Goal: Complete application form

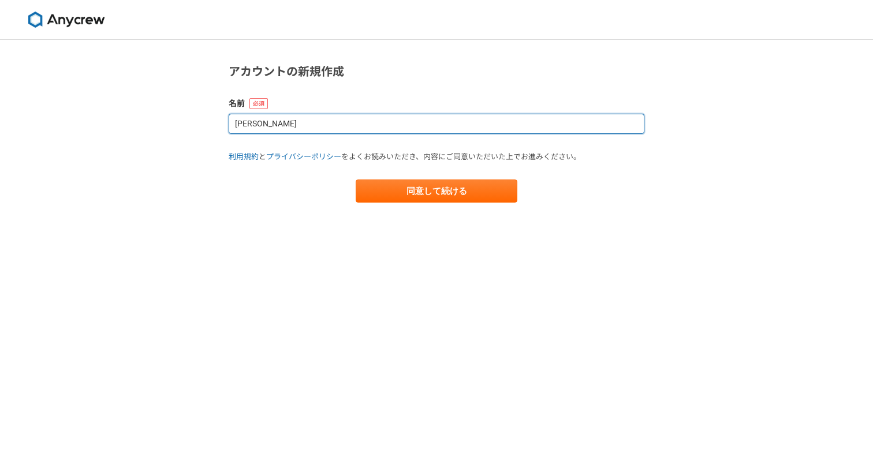
click at [369, 132] on input "[PERSON_NAME]" at bounding box center [437, 124] width 416 height 20
type input "K"
type input "き"
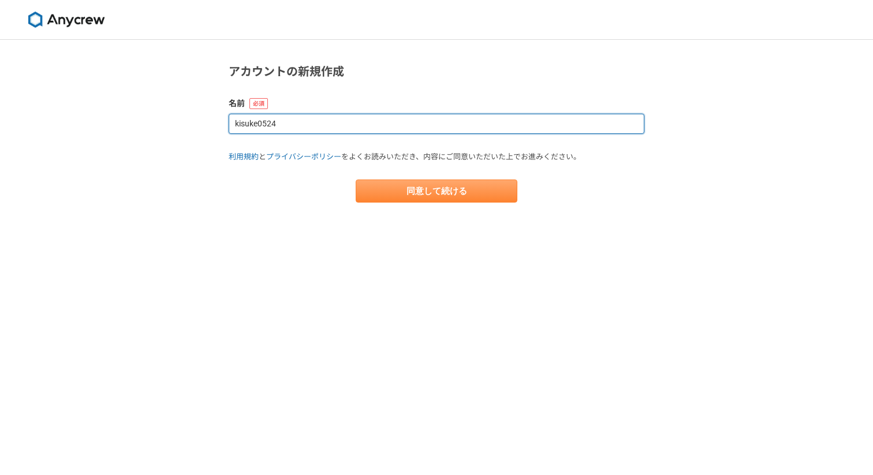
type input "kisuke0524"
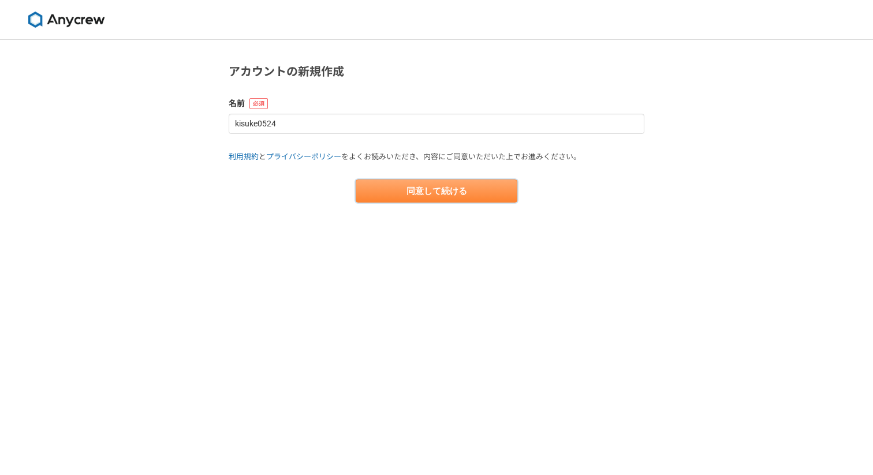
click at [416, 193] on button "同意して続ける" at bounding box center [437, 191] width 162 height 23
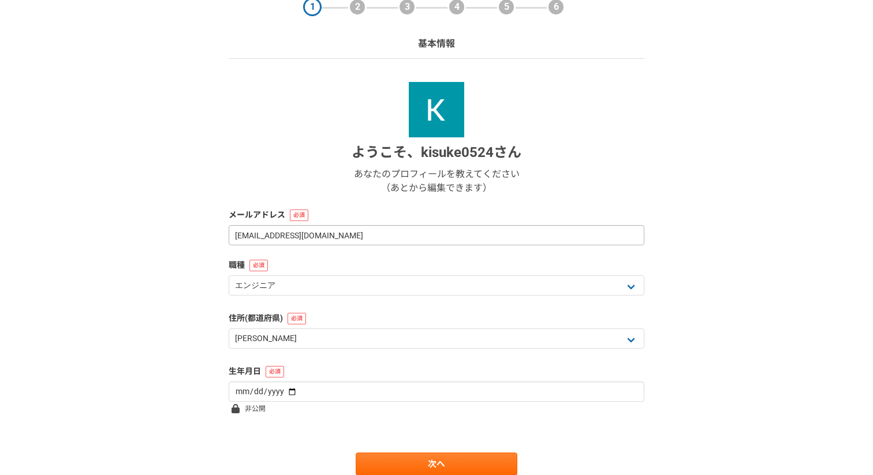
scroll to position [101, 0]
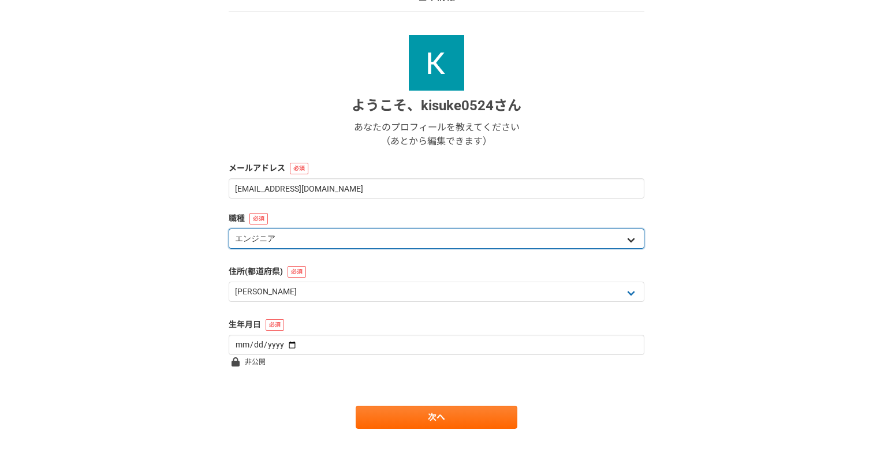
click at [357, 231] on select "エンジニア デザイナー ライター 営業 マーケティング 企画・事業開発 バックオフィス その他" at bounding box center [437, 239] width 416 height 20
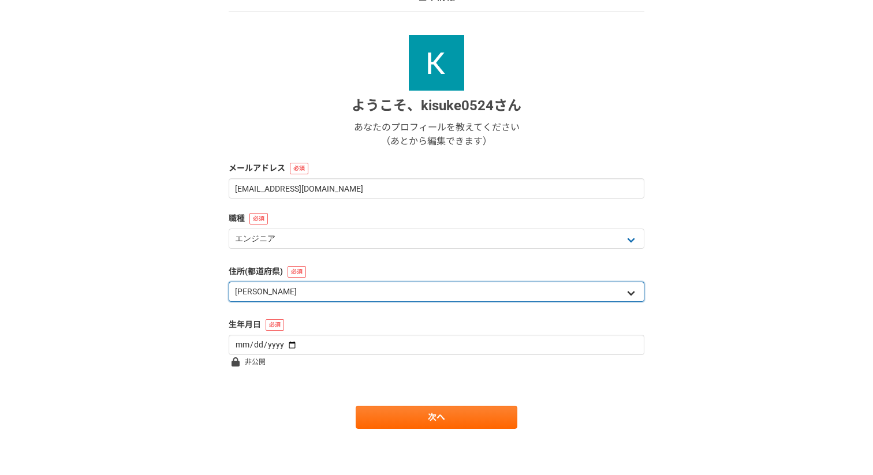
click at [356, 288] on select "北海道 青森県 岩手県 宮城県 秋田県 山形県 福島県 茨城県 栃木県 群馬県 埼玉県 千葉県 東京都 神奈川県 新潟県 富山県 石川県 福井県 山梨県 長野…" at bounding box center [437, 292] width 416 height 20
select select "40"
click at [229, 282] on select "北海道 青森県 岩手県 宮城県 秋田県 山形県 福島県 茨城県 栃木県 群馬県 埼玉県 千葉県 東京都 神奈川県 新潟県 富山県 石川県 福井県 山梨県 長野…" at bounding box center [437, 292] width 416 height 20
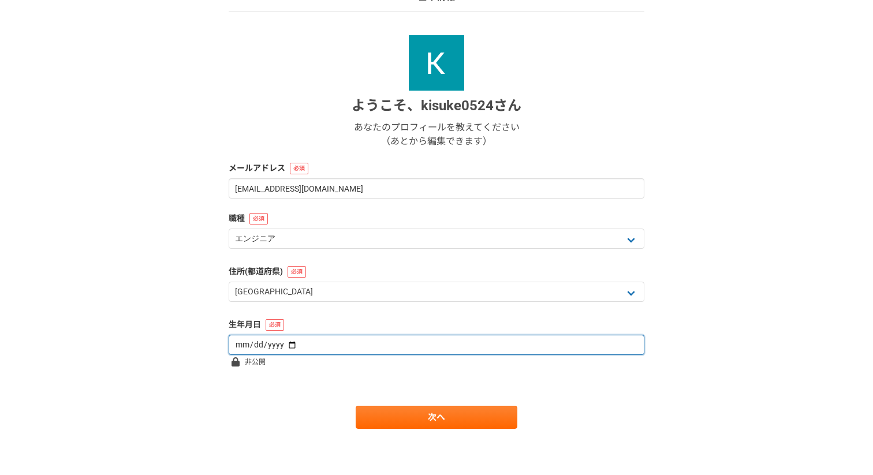
click at [349, 347] on input "date" at bounding box center [437, 345] width 416 height 20
type input "1992-05-24"
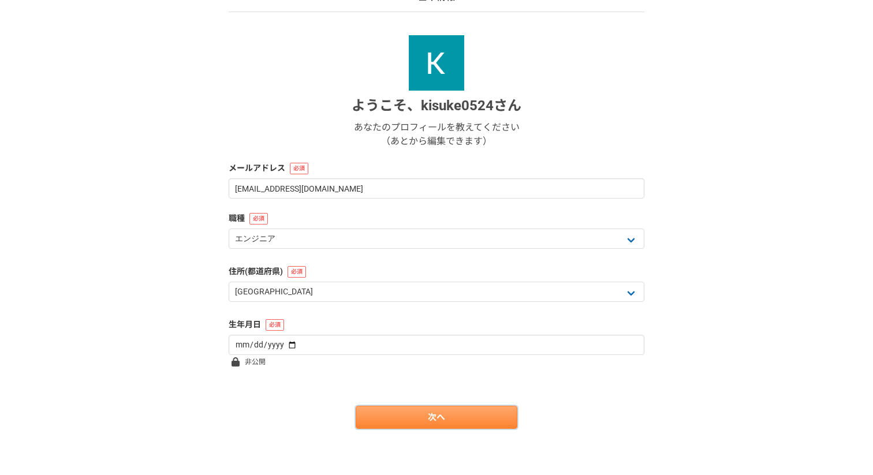
click at [400, 415] on link "次へ" at bounding box center [437, 417] width 162 height 23
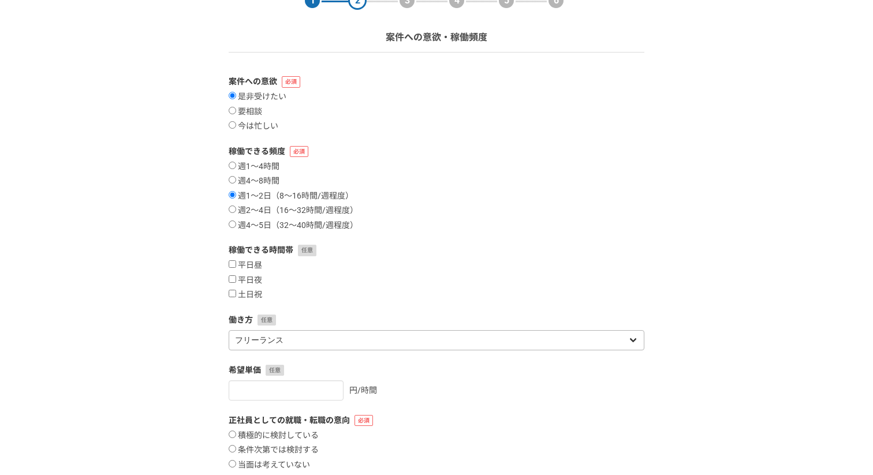
scroll to position [55, 0]
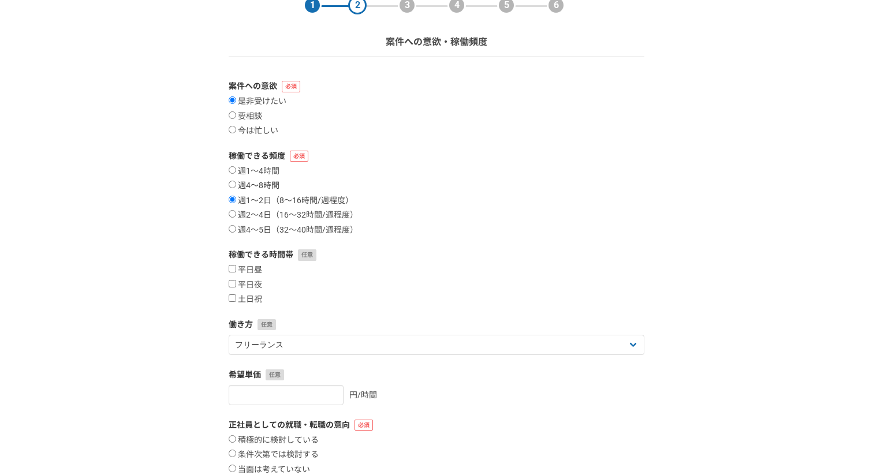
click at [241, 188] on label "週4〜8時間" at bounding box center [254, 186] width 51 height 10
click at [236, 188] on input "週4〜8時間" at bounding box center [233, 185] width 8 height 8
radio input "true"
click at [240, 200] on label "週1〜2日（8〜16時間/週程度）" at bounding box center [291, 201] width 125 height 10
click at [236, 200] on input "週1〜2日（8〜16時間/週程度）" at bounding box center [233, 200] width 8 height 8
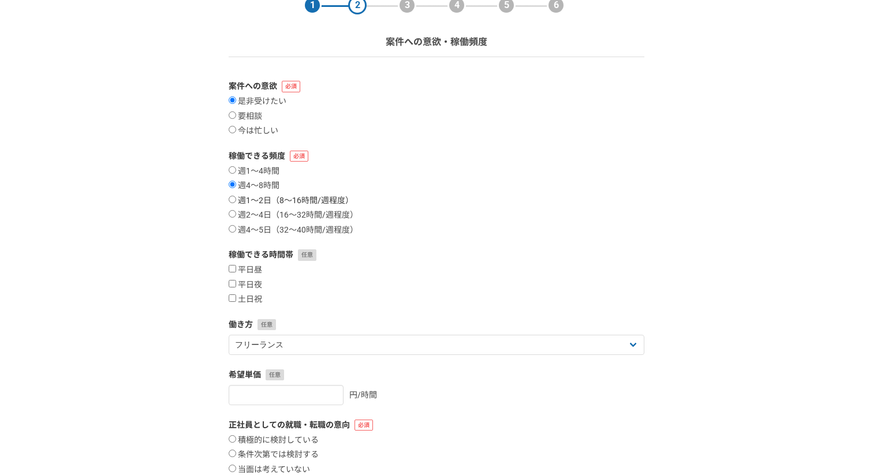
radio input "true"
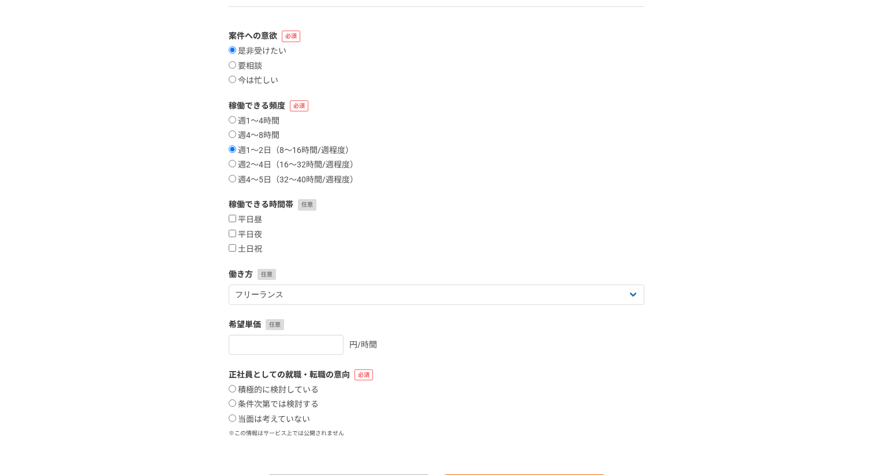
scroll to position [108, 0]
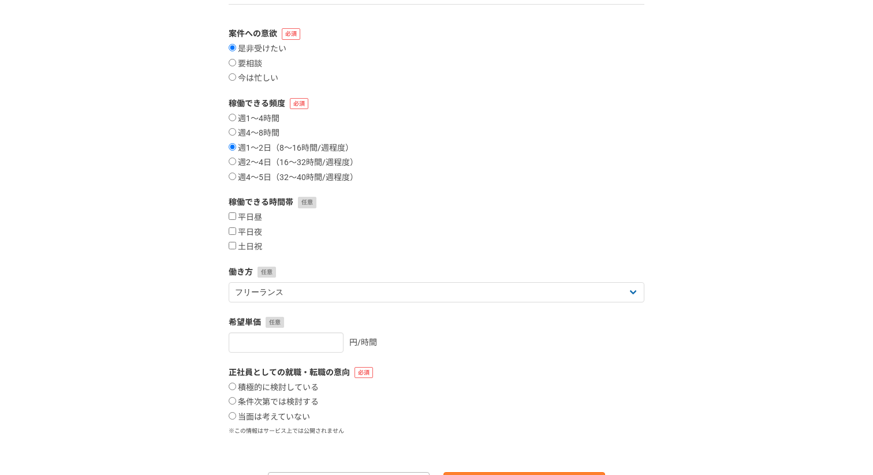
click at [228, 232] on section "1 2 3 4 5 6 案件への意欲・稼働頻度 案件への意欲 是非受けたい 要相談 今は忙しい 稼働できる頻度 週1〜4時間 週4〜8時間 週1〜2日（8〜1…" at bounding box center [436, 214] width 439 height 564
click at [230, 232] on input "平日夜" at bounding box center [233, 232] width 8 height 8
checkbox input "true"
click at [230, 248] on input "土日祝" at bounding box center [233, 246] width 8 height 8
checkbox input "true"
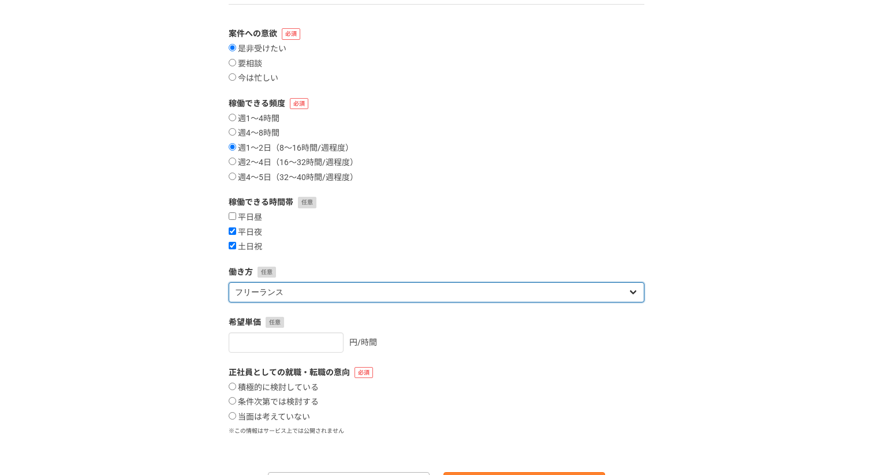
click at [244, 290] on select "フリーランス 副業 その他" at bounding box center [437, 292] width 416 height 20
select select "sidejob"
click at [229, 282] on select "フリーランス 副業 その他" at bounding box center [437, 292] width 416 height 20
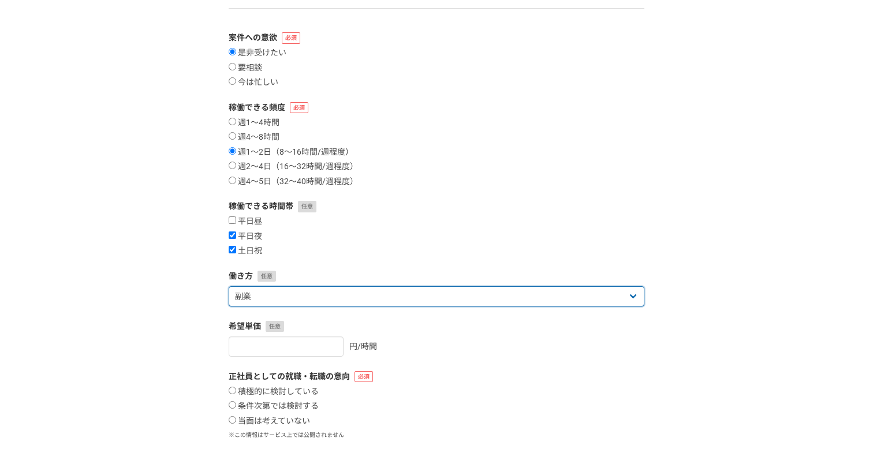
scroll to position [106, 0]
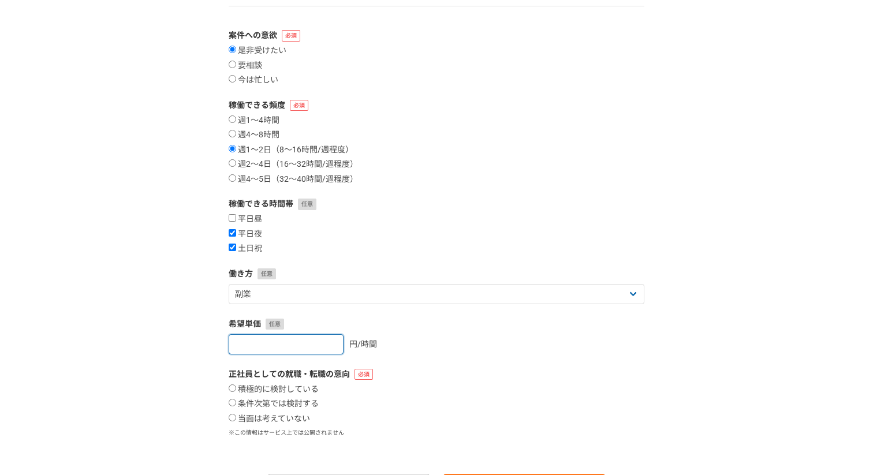
click at [252, 343] on input "number" at bounding box center [286, 344] width 115 height 20
click at [145, 321] on div "1 2 3 4 5 6 案件への意欲・稼働頻度 案件への意欲 是非受けたい 要相談 今は忙しい 稼働できる頻度 週1〜4時間 週4〜8時間 週1〜2日（8〜1…" at bounding box center [436, 239] width 873 height 610
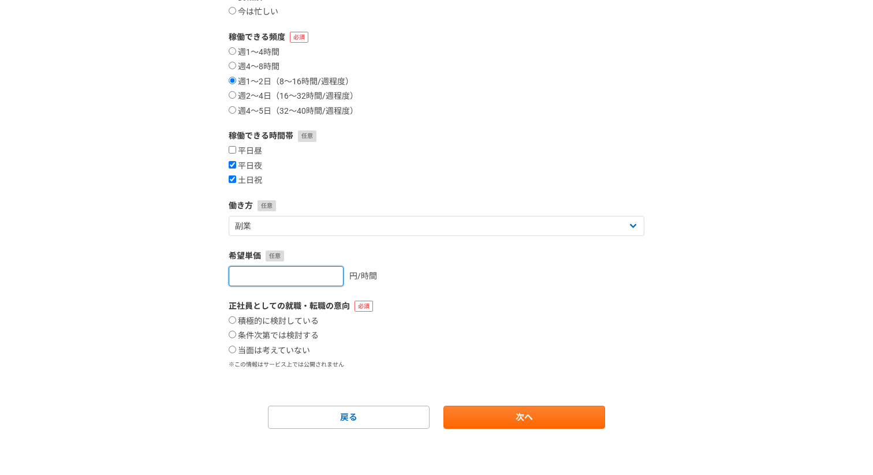
click at [240, 278] on input "2000" at bounding box center [286, 276] width 115 height 20
type input "3000"
click at [147, 284] on div "1 2 3 4 5 6 案件への意欲・稼働頻度 案件への意欲 是非受けたい 要相談 今は忙しい 稼働できる頻度 週1〜4時間 週4〜8時間 週1〜2日（8〜1…" at bounding box center [436, 170] width 873 height 610
click at [232, 349] on input "当面は考えていない" at bounding box center [233, 350] width 8 height 8
radio input "true"
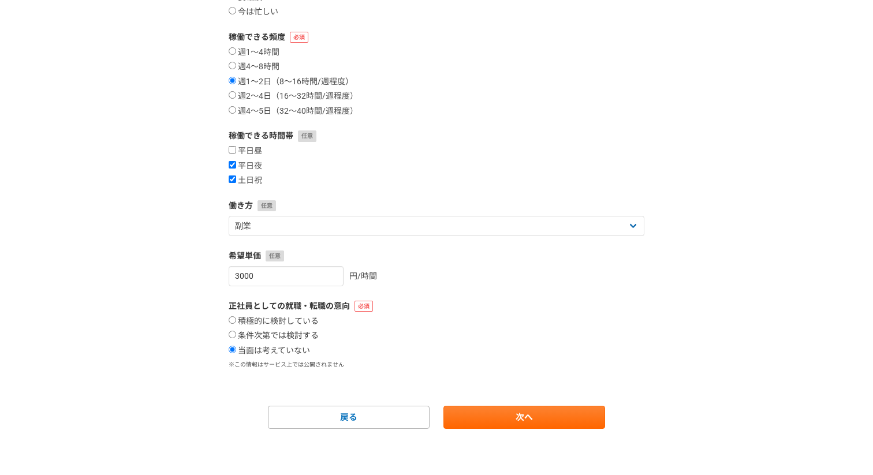
click at [285, 339] on label "条件次第では検討する" at bounding box center [274, 336] width 90 height 10
click at [236, 338] on input "条件次第では検討する" at bounding box center [233, 335] width 8 height 8
radio input "true"
click at [284, 351] on label "当面は考えていない" at bounding box center [269, 351] width 81 height 10
click at [236, 351] on input "当面は考えていない" at bounding box center [233, 350] width 8 height 8
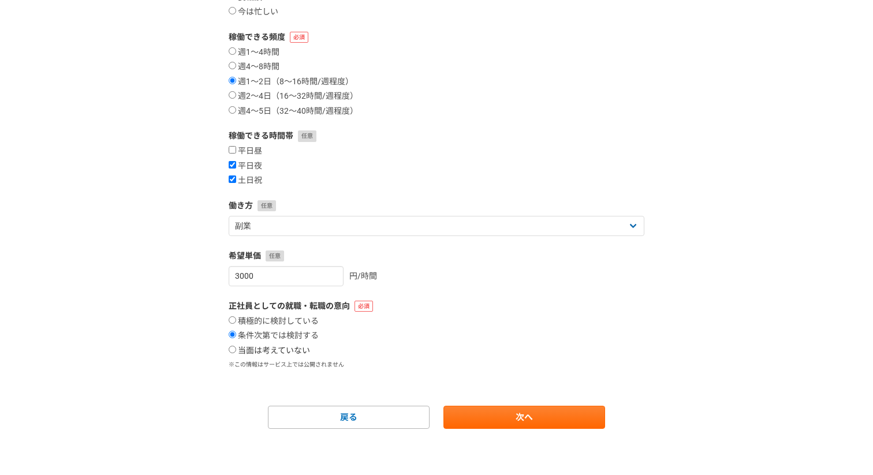
radio input "true"
click at [465, 425] on link "次へ" at bounding box center [525, 417] width 162 height 23
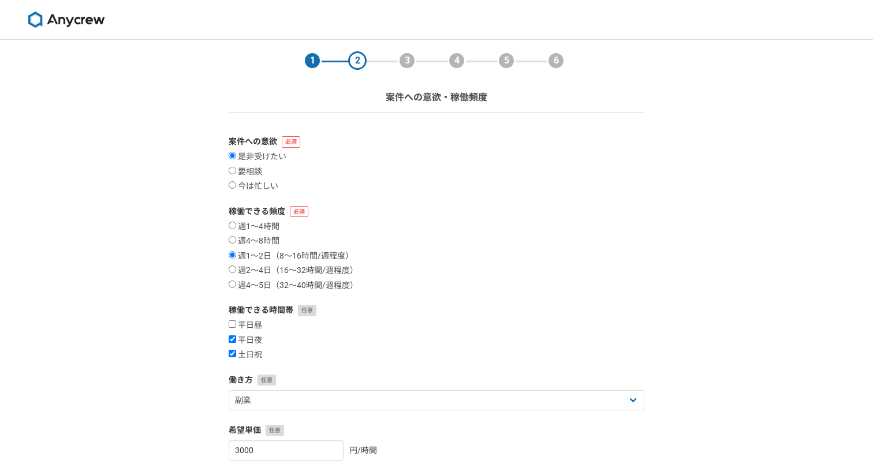
select select
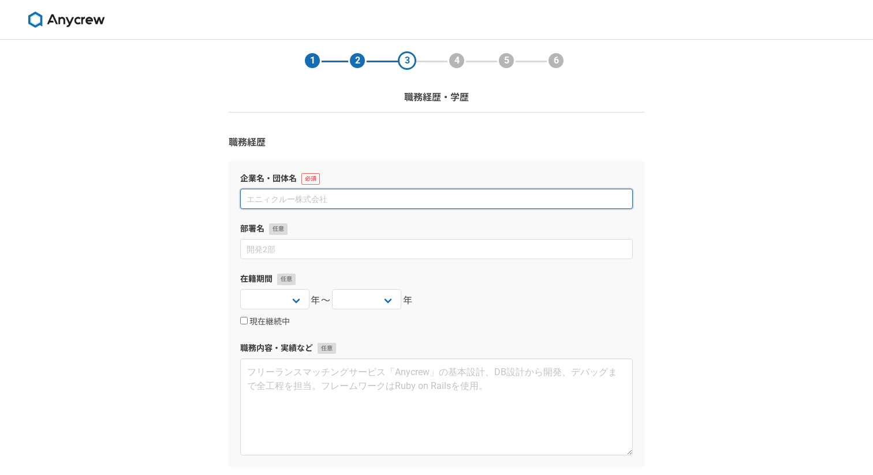
click at [288, 194] on input at bounding box center [436, 199] width 393 height 20
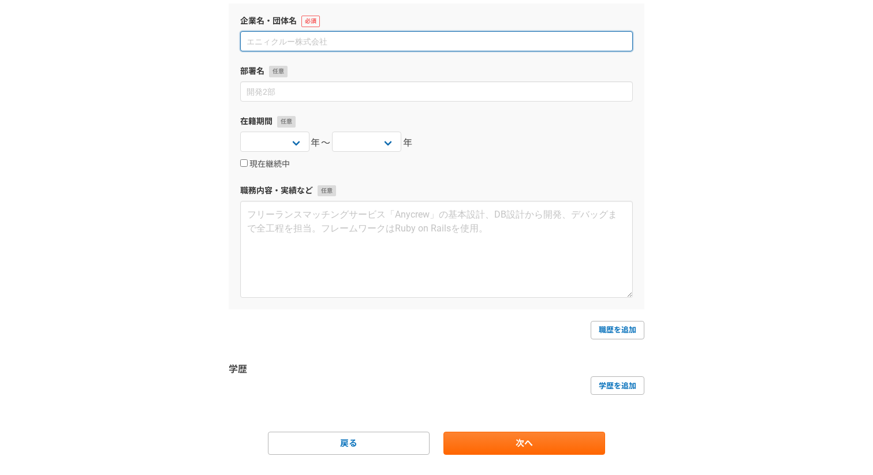
scroll to position [184, 0]
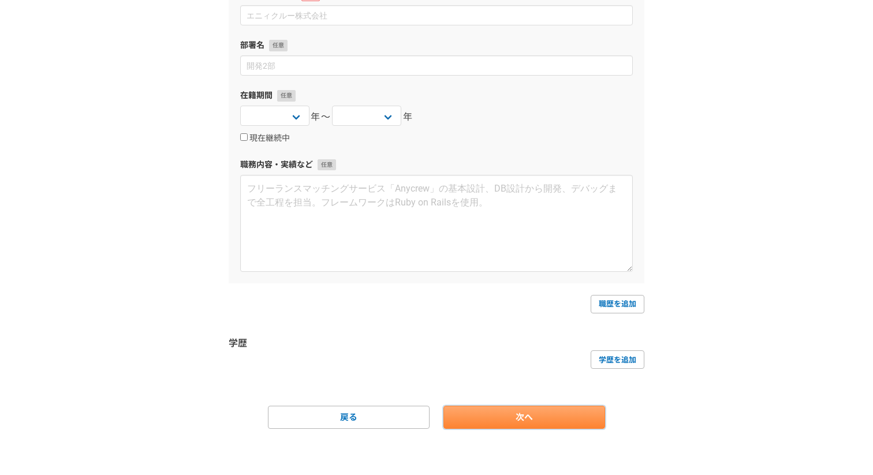
click at [465, 415] on link "次へ" at bounding box center [525, 417] width 162 height 23
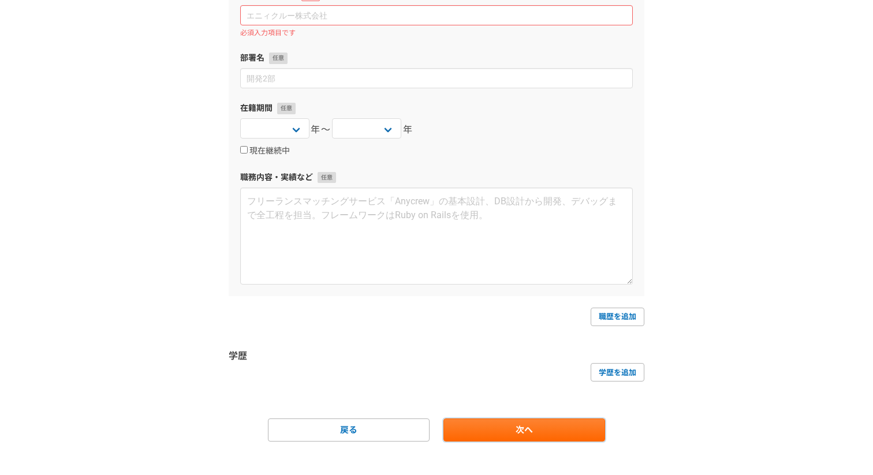
scroll to position [135, 0]
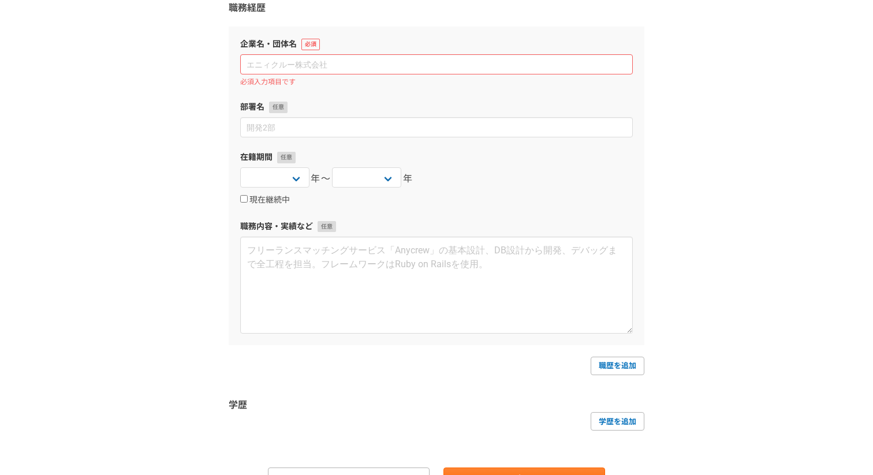
click at [203, 200] on div "1 2 3 4 5 6 職務経歴・学歴 職務経歴 企業名・団体名 必須入力項目です 部署名 在籍期間 2025 2024 2023 2022 2021 202…" at bounding box center [436, 221] width 873 height 632
click at [262, 59] on input at bounding box center [436, 64] width 393 height 20
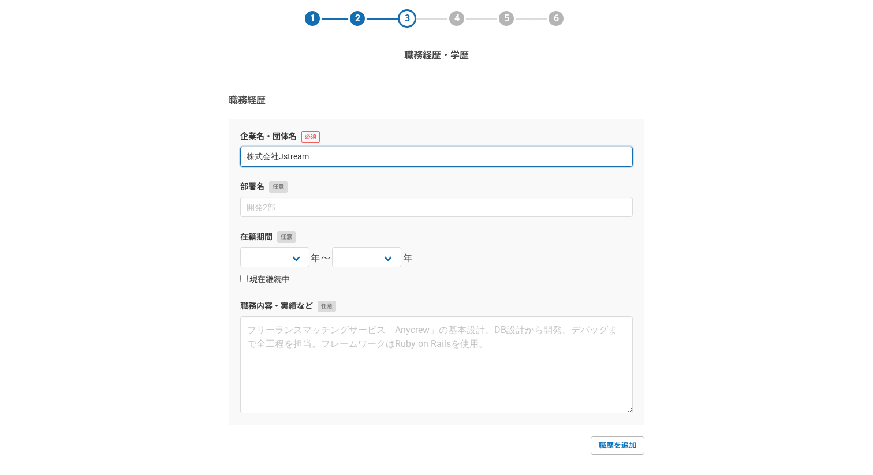
scroll to position [43, 0]
type input "株式会社Jstream"
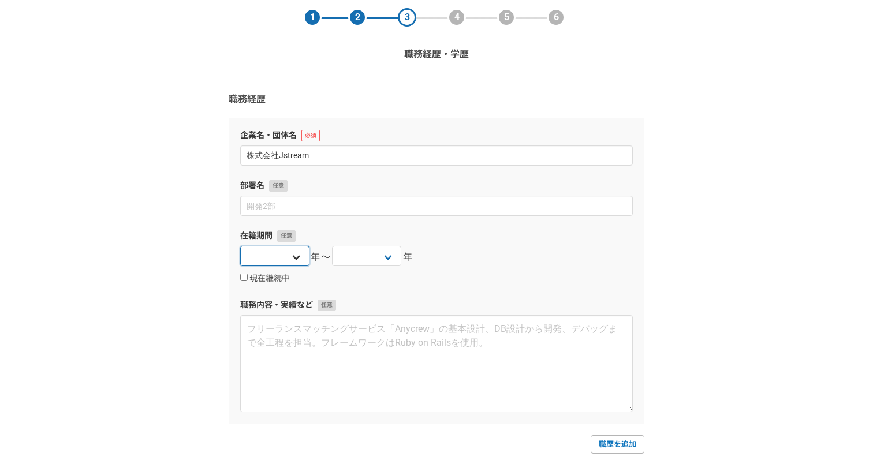
click at [284, 255] on select "2025 2024 2023 2022 2021 2020 2019 2018 2017 2016 2015 2014 2013 2012 2011 2010…" at bounding box center [274, 256] width 69 height 20
click at [265, 280] on label "現在継続中" at bounding box center [265, 279] width 50 height 10
click at [248, 280] on input "現在継続中" at bounding box center [244, 278] width 8 height 8
checkbox input "true"
click at [279, 259] on select "2025 2024 2023 2022 2021 2020 2019 2018 2017 2016 2015 2014 2013 2012 2011 2010…" at bounding box center [274, 256] width 69 height 20
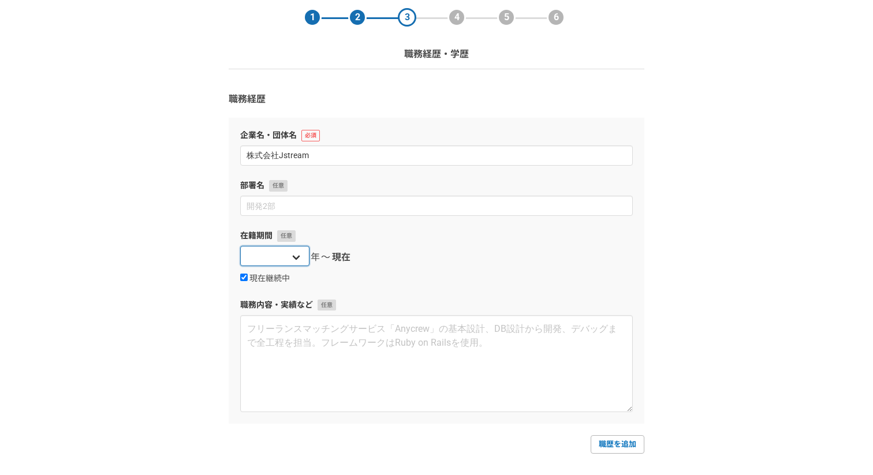
select select "2022"
click at [240, 246] on select "2025 2024 2023 2022 2021 2020 2019 2018 2017 2016 2015 2014 2013 2012 2011 2010…" at bounding box center [274, 256] width 69 height 20
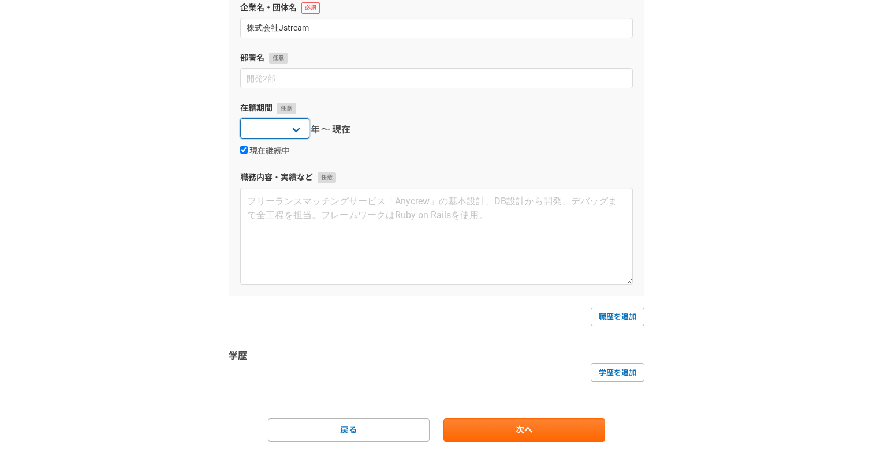
scroll to position [177, 0]
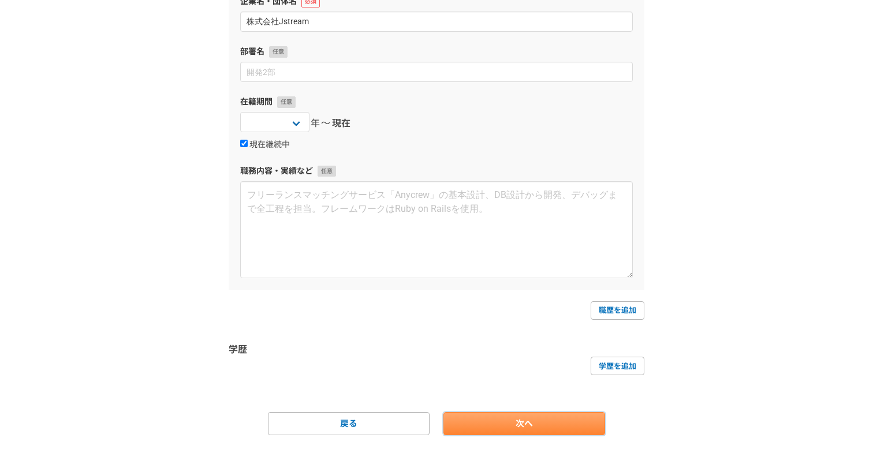
click at [570, 422] on link "次へ" at bounding box center [525, 423] width 162 height 23
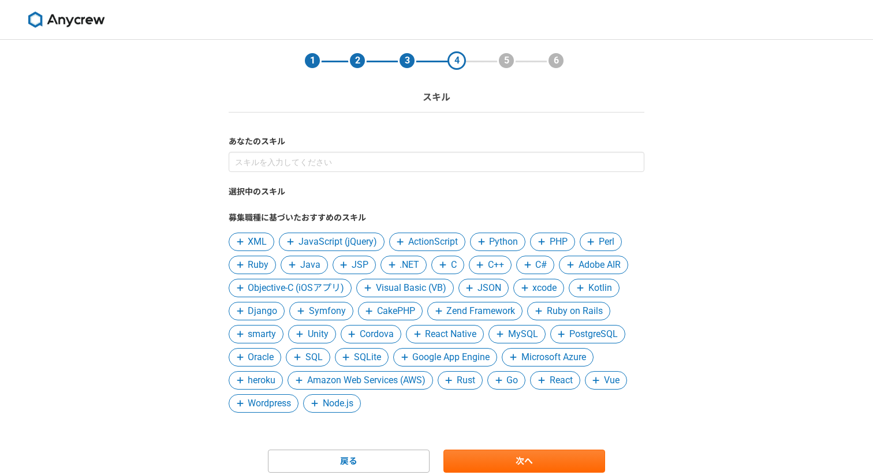
click at [325, 235] on span "JavaScript (jQuery)" at bounding box center [338, 242] width 79 height 14
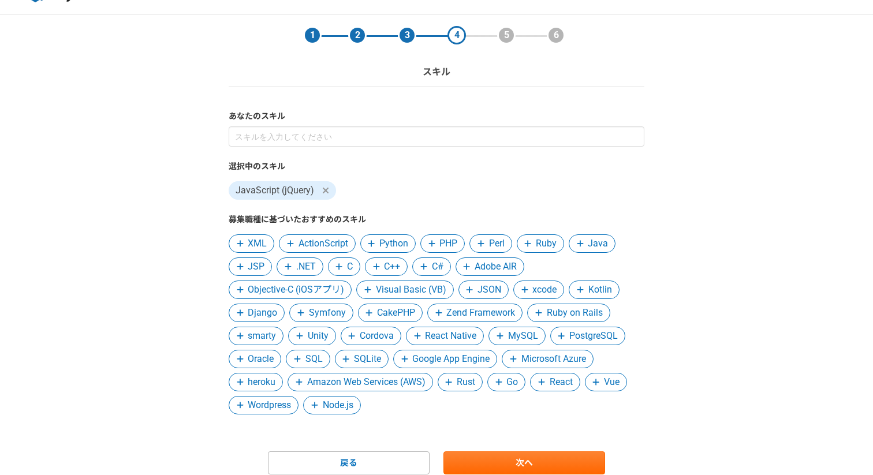
scroll to position [26, 0]
click at [432, 246] on icon at bounding box center [432, 243] width 6 height 6
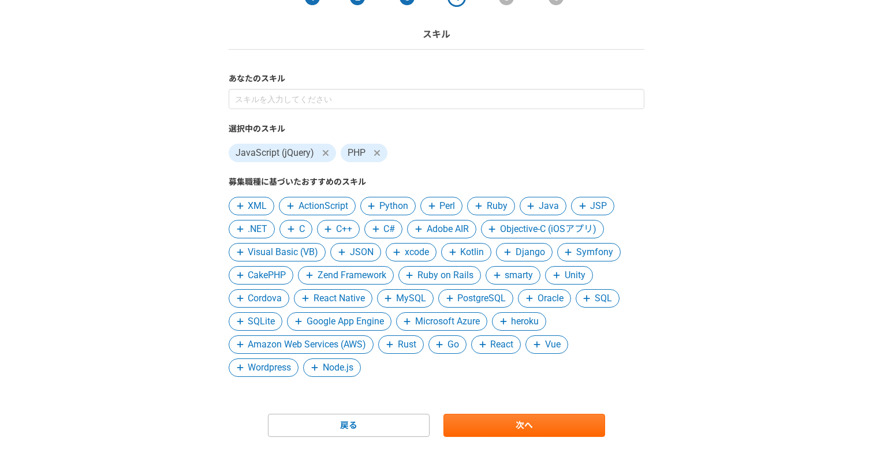
scroll to position [65, 0]
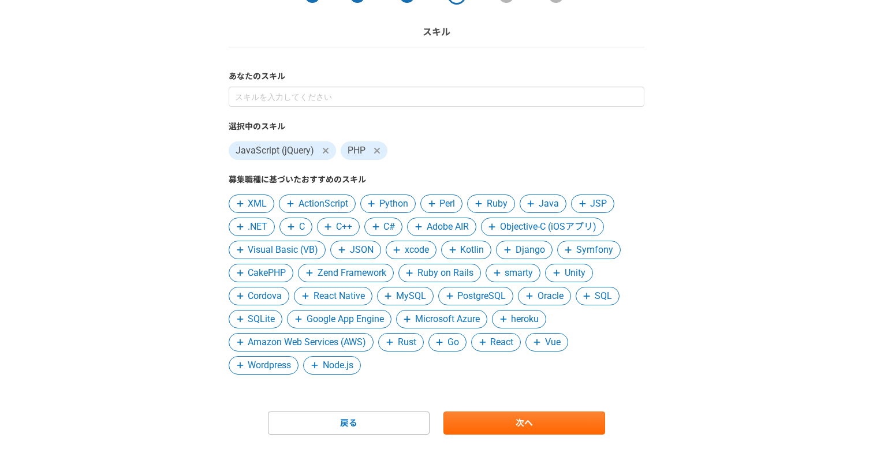
click at [411, 292] on span "MySQL" at bounding box center [411, 296] width 30 height 14
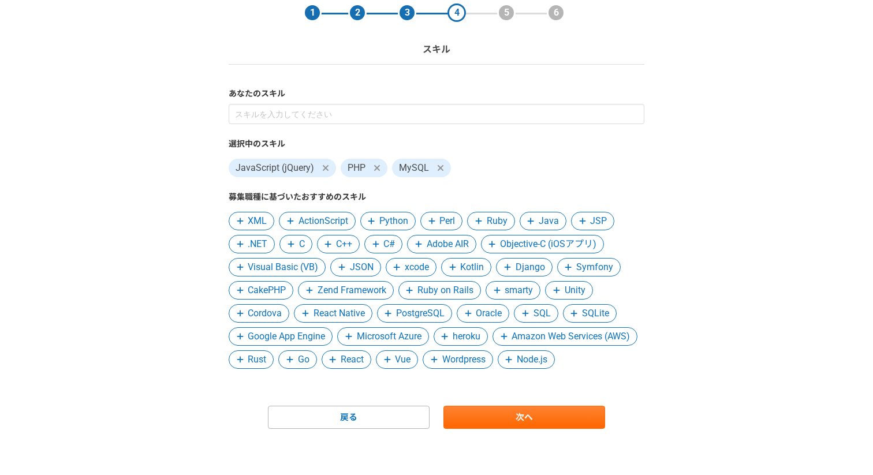
click at [580, 307] on span at bounding box center [574, 314] width 14 height 14
click at [371, 351] on span "React" at bounding box center [347, 360] width 50 height 18
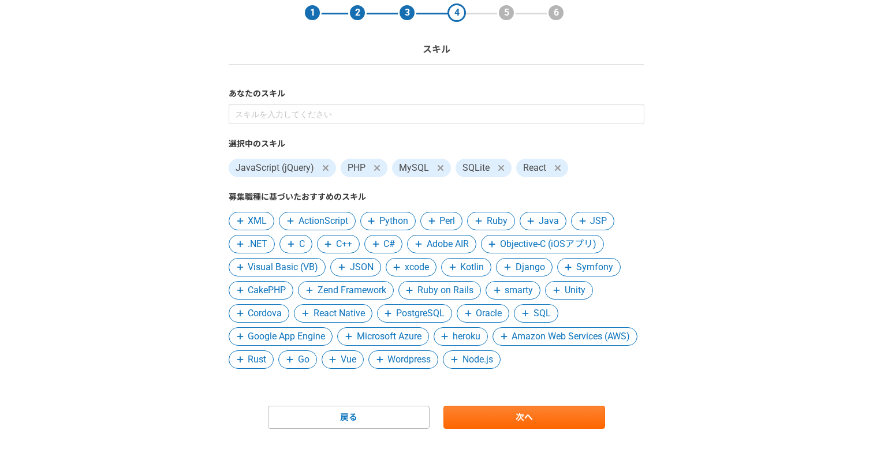
click at [356, 353] on span "Vue" at bounding box center [349, 360] width 16 height 14
click at [384, 366] on span "Wordpress" at bounding box center [362, 360] width 43 height 14
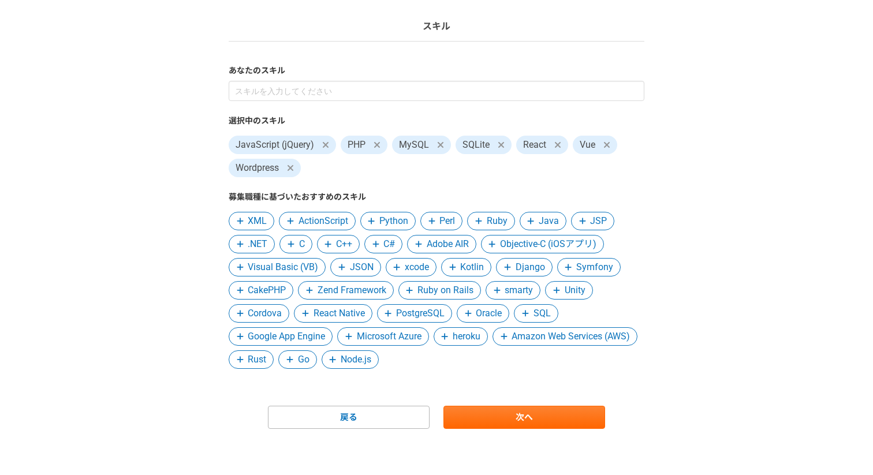
click at [512, 344] on span "Amazon Web Services (AWS)" at bounding box center [571, 337] width 118 height 14
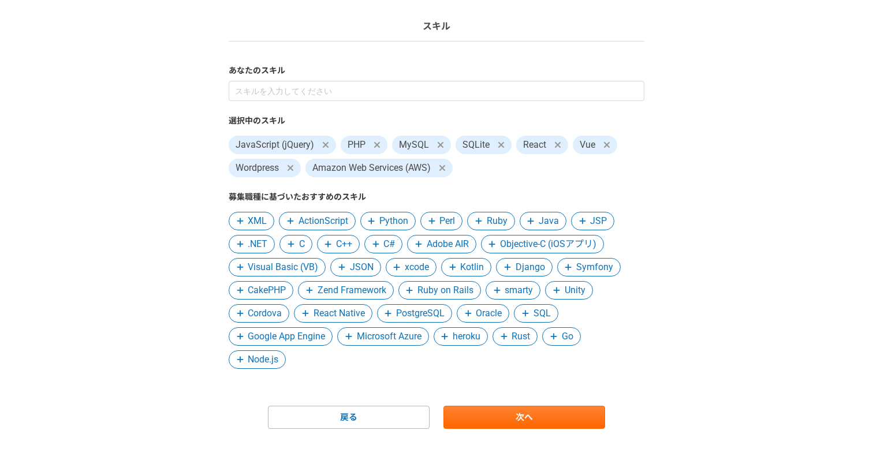
click at [375, 223] on span at bounding box center [371, 221] width 14 height 14
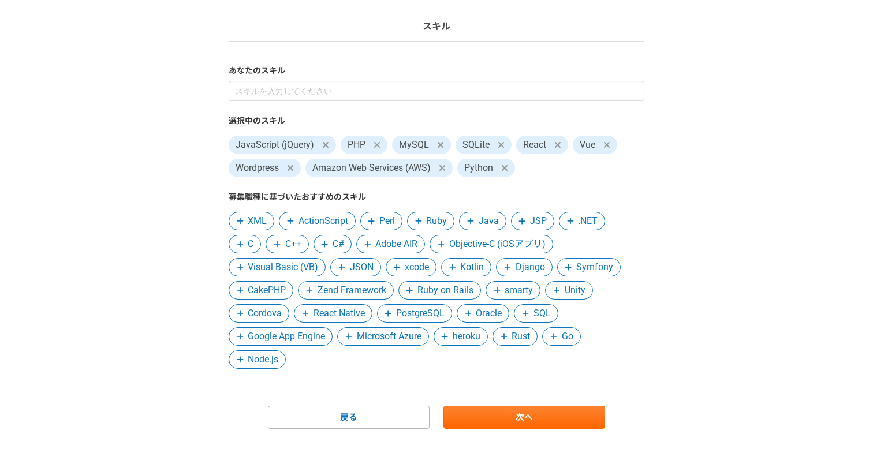
click at [255, 356] on span "Node.js" at bounding box center [263, 360] width 31 height 14
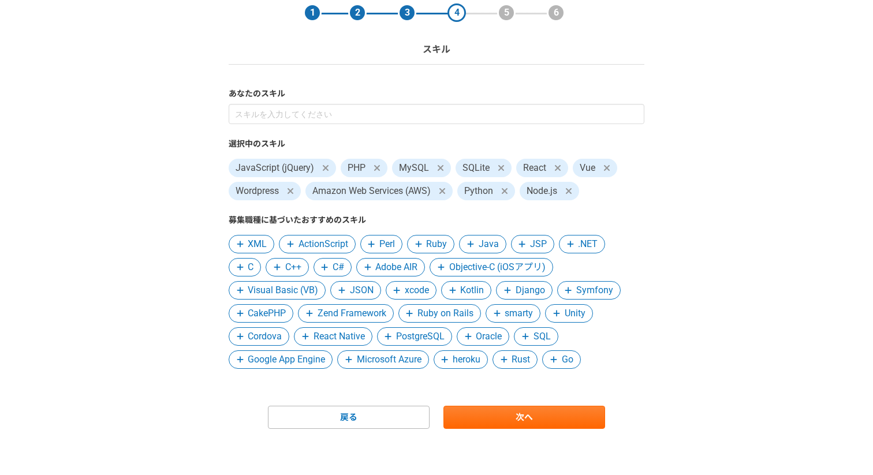
scroll to position [48, 0]
click at [358, 332] on span "React Native" at bounding box center [339, 337] width 51 height 14
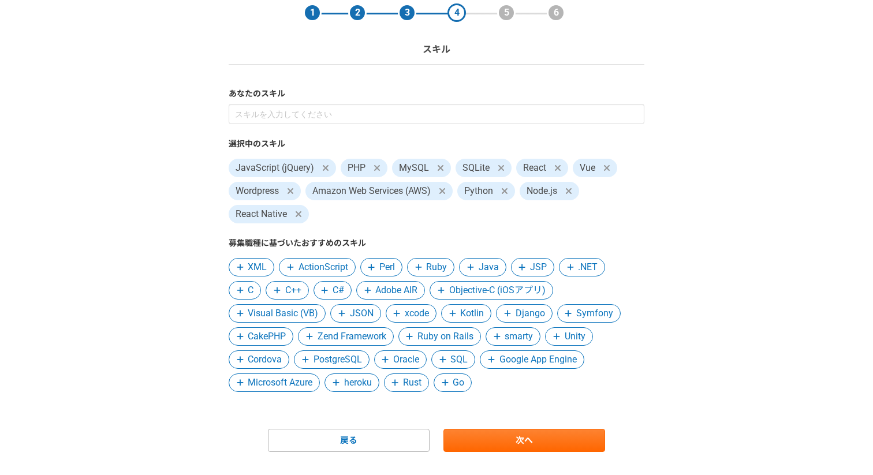
scroll to position [71, 0]
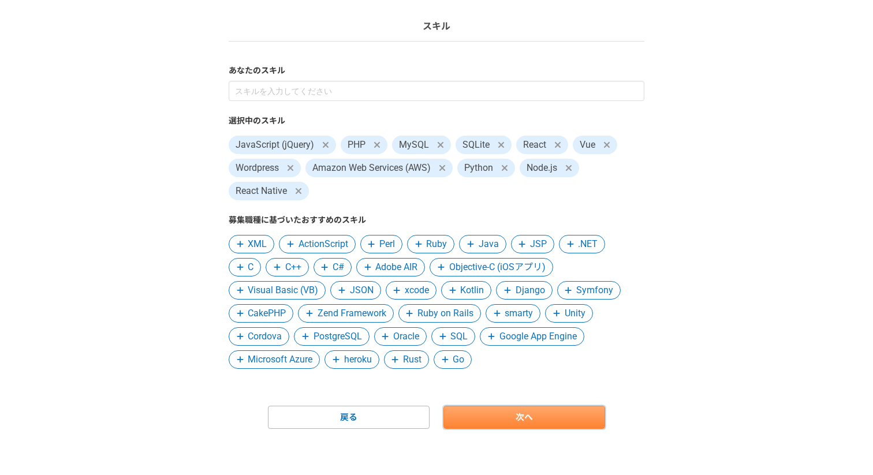
click at [495, 418] on link "次へ" at bounding box center [525, 417] width 162 height 23
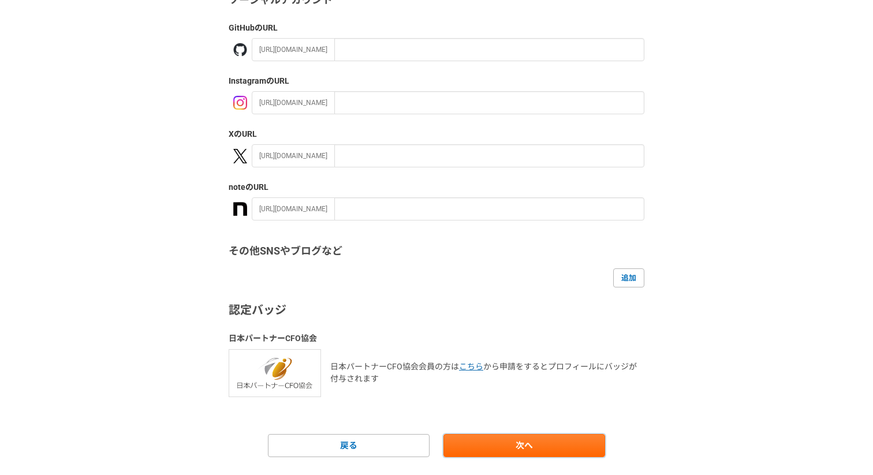
scroll to position [160, 0]
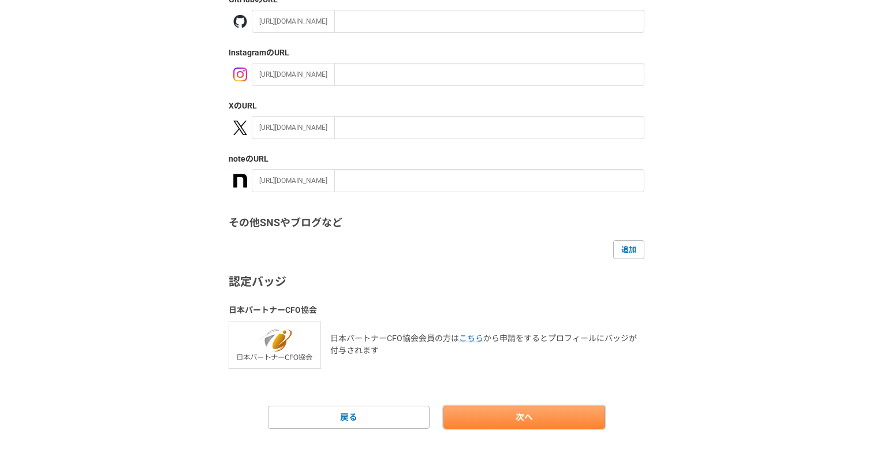
click at [495, 414] on link "次へ" at bounding box center [525, 417] width 162 height 23
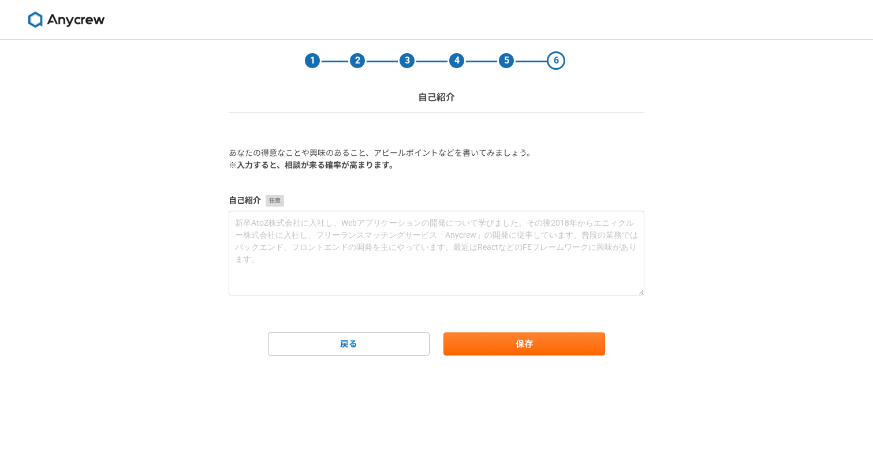
scroll to position [0, 0]
click at [495, 345] on button "保存" at bounding box center [525, 344] width 162 height 23
